Goal: Find specific page/section: Find specific page/section

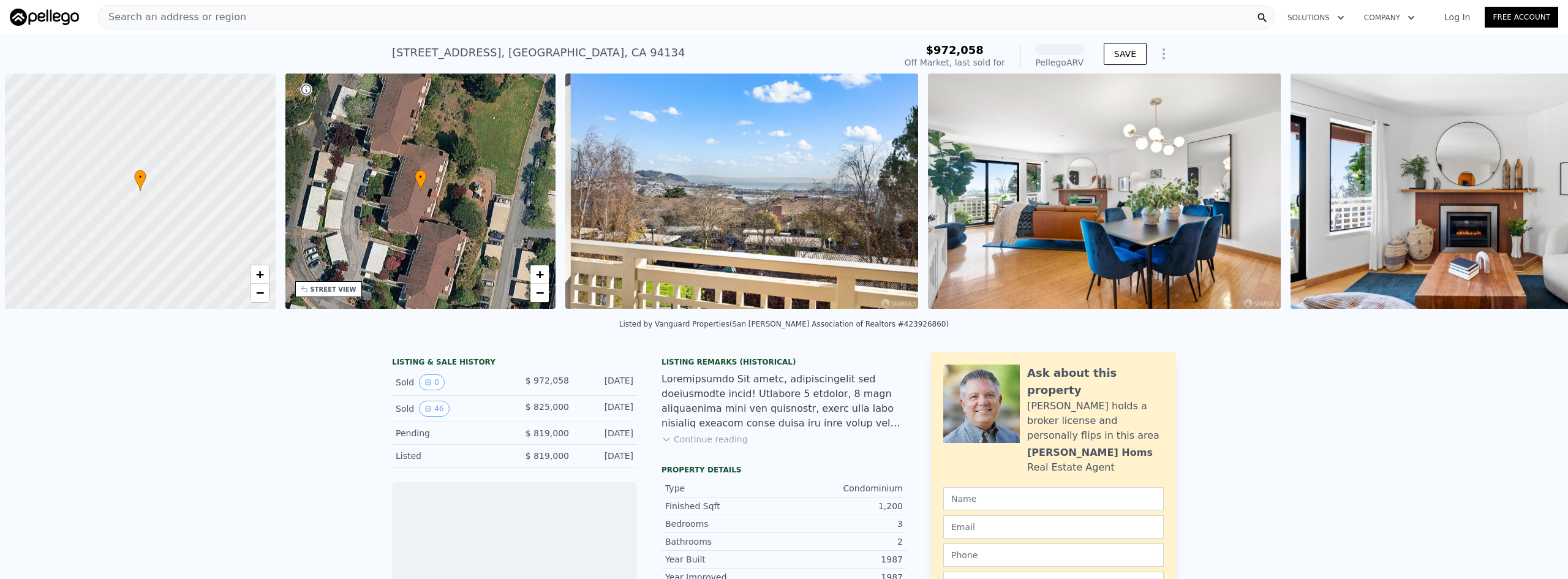
scroll to position [0, 5]
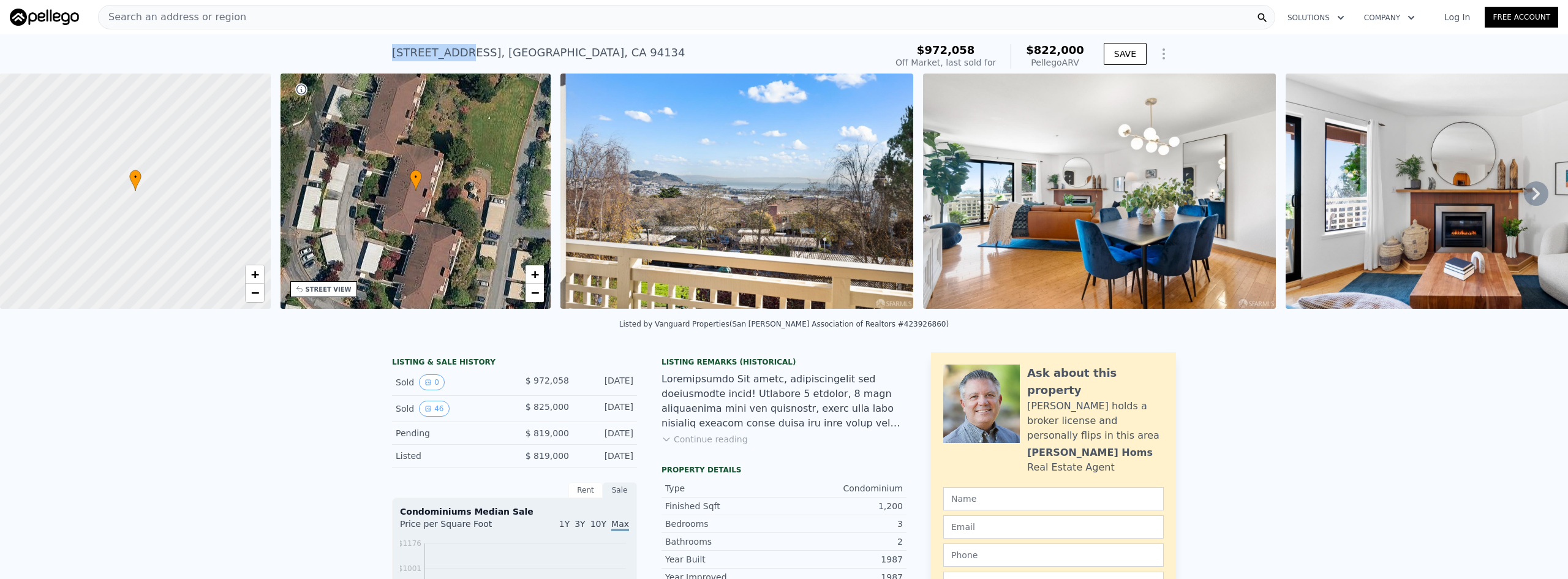
drag, startPoint x: 387, startPoint y: 54, endPoint x: 453, endPoint y: 50, distance: 66.1
click at [453, 50] on div "806 Red Leaf Ct , San Francisco , CA 94134" at bounding box center [539, 53] width 294 height 17
copy div "806 Red Leaf"
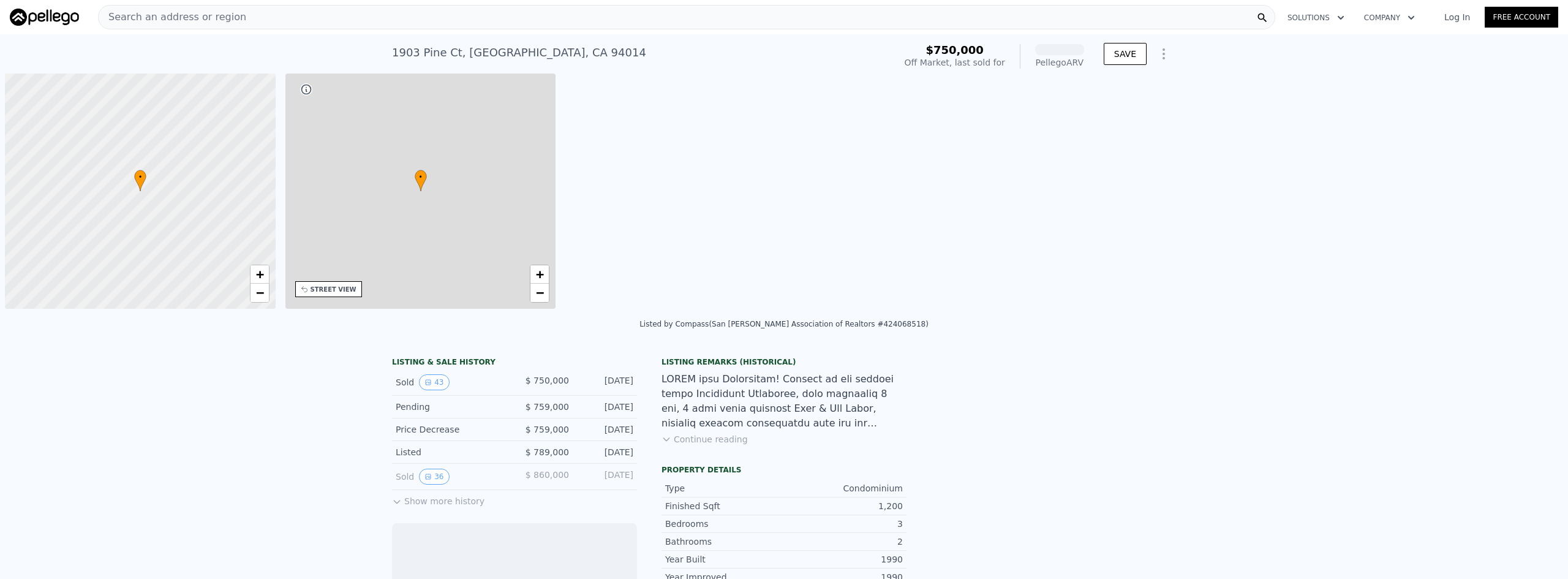
scroll to position [0, 5]
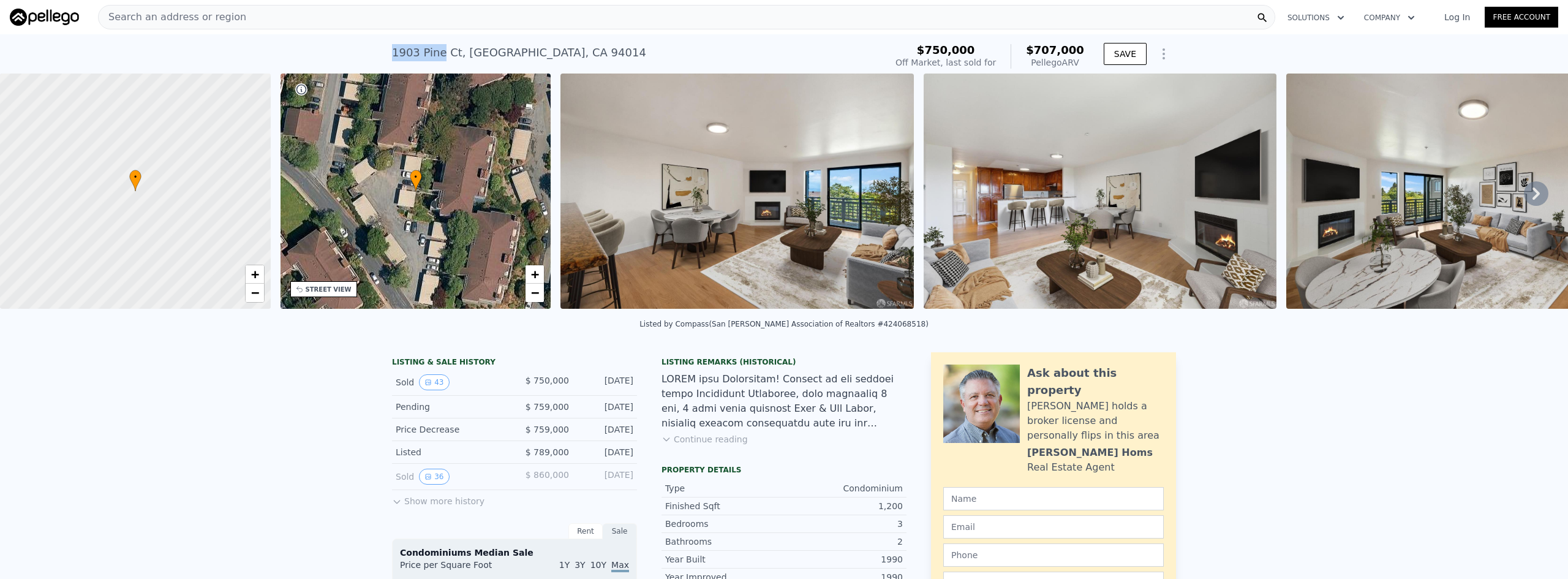
drag, startPoint x: 388, startPoint y: 50, endPoint x: 433, endPoint y: 50, distance: 45.0
click at [433, 50] on div "1903 Pine Ct , Daly City , CA 94014" at bounding box center [519, 53] width 254 height 17
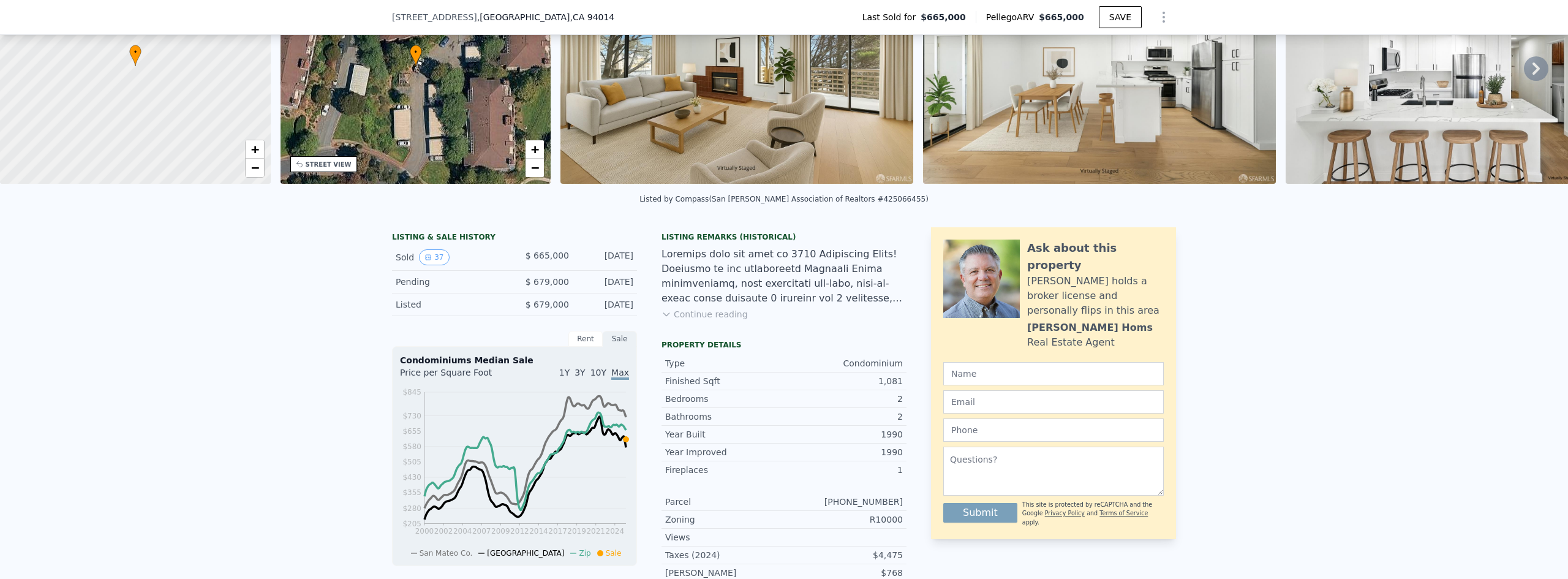
scroll to position [5, 0]
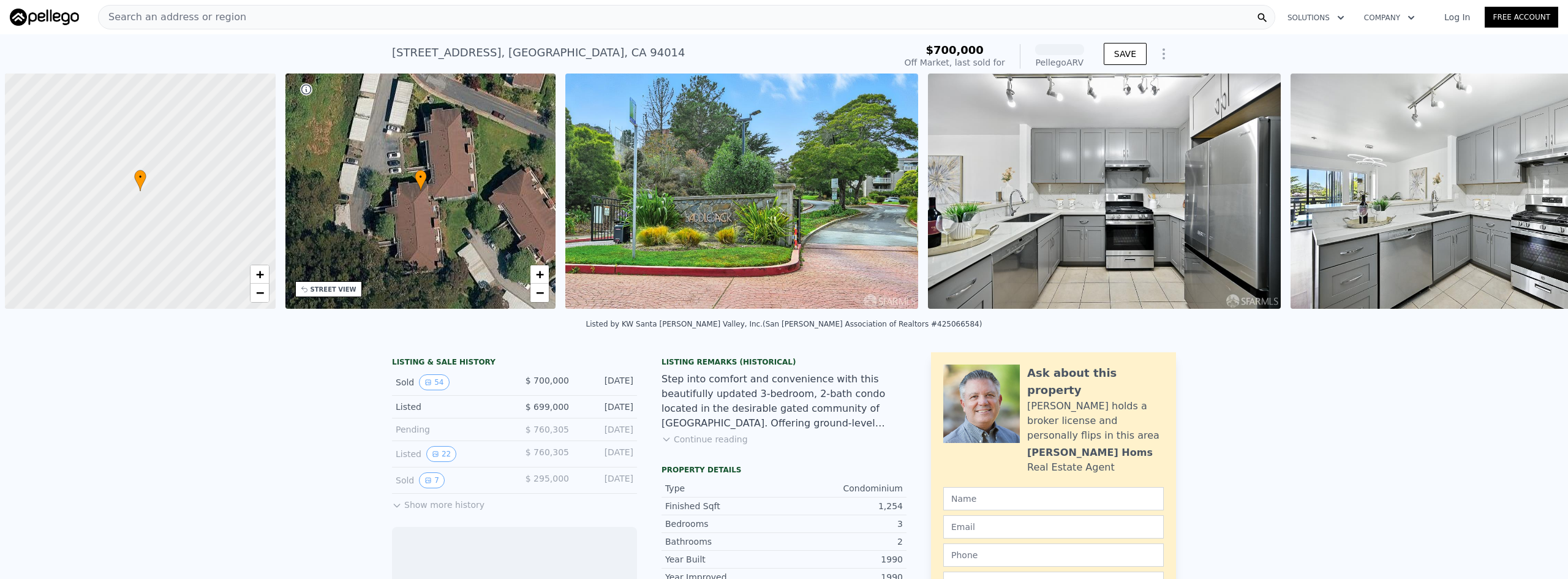
scroll to position [0, 5]
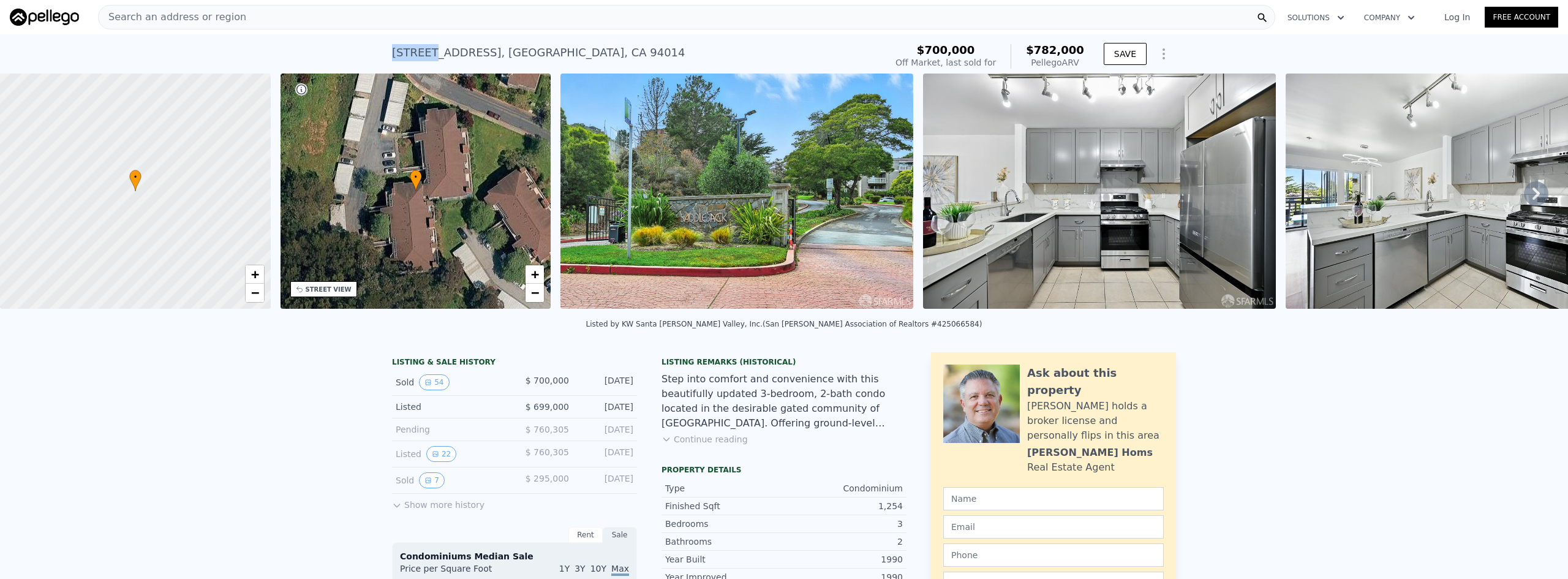
drag, startPoint x: 387, startPoint y: 52, endPoint x: 429, endPoint y: 51, distance: 42.0
click at [429, 51] on div "[STREET_ADDRESS]" at bounding box center [539, 53] width 294 height 17
copy div "305 Oak"
